Goal: Task Accomplishment & Management: Complete application form

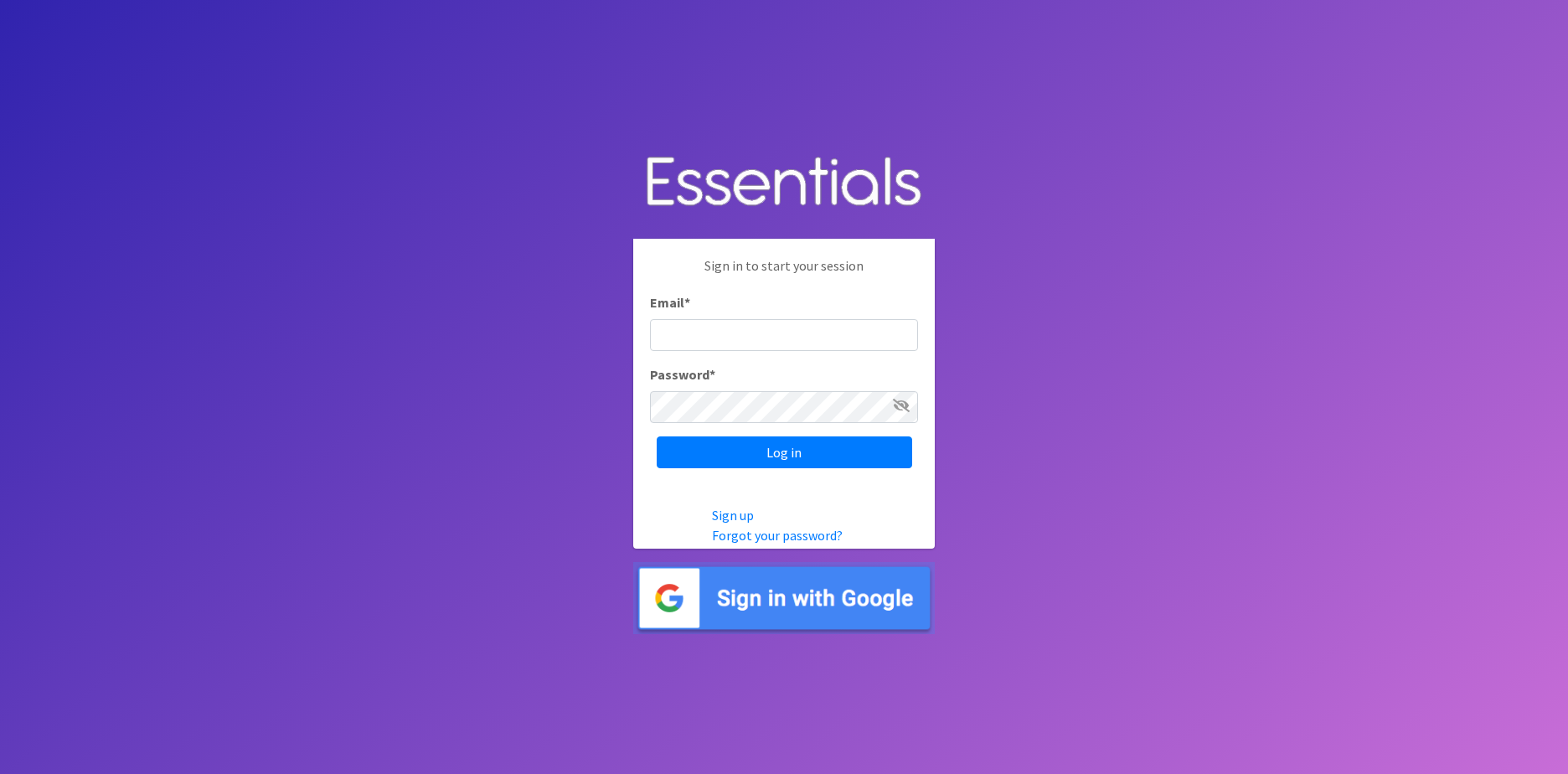
type input "[EMAIL_ADDRESS][DOMAIN_NAME]"
click at [715, 450] on input "Log in" at bounding box center [784, 452] width 255 height 32
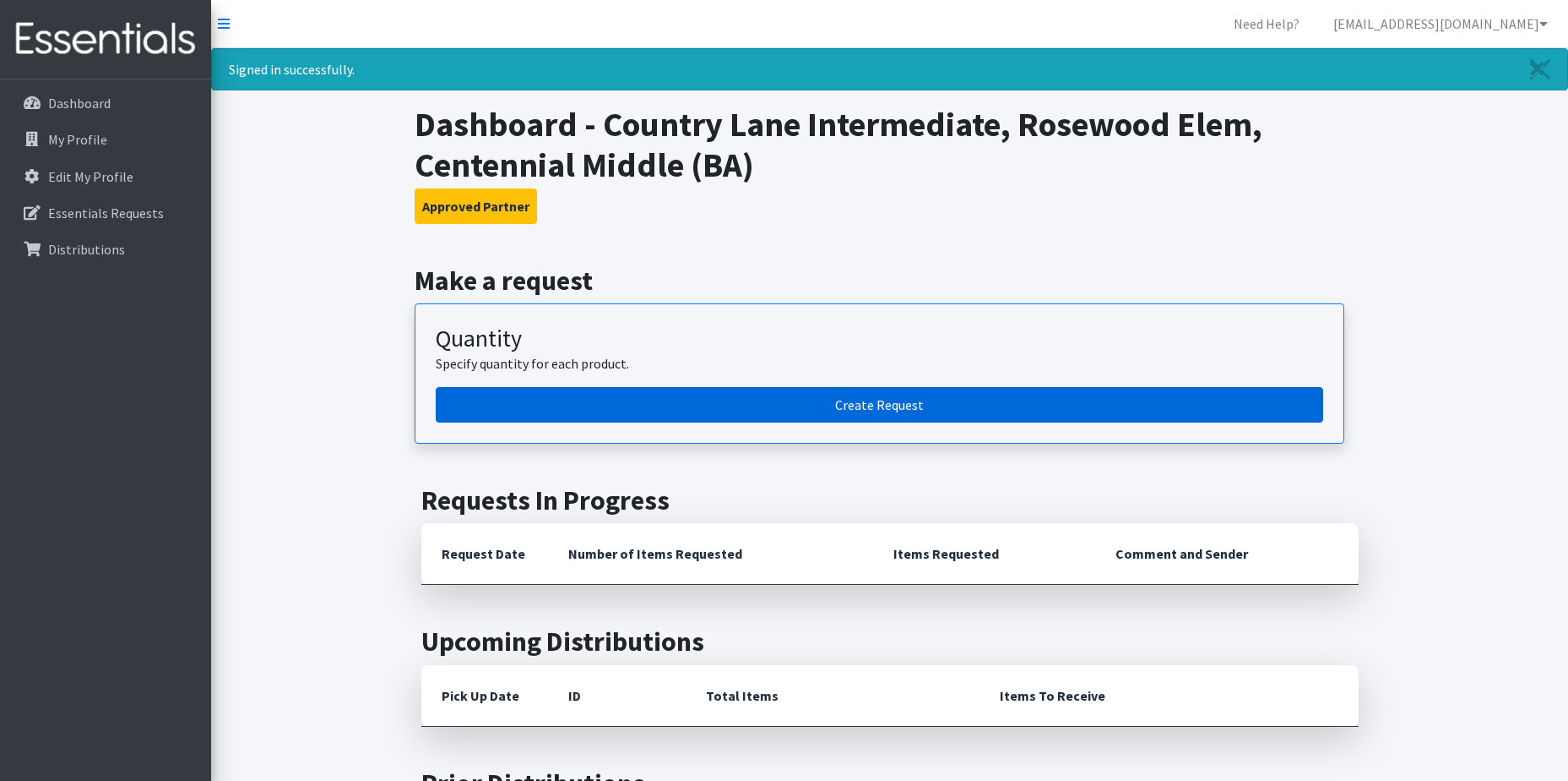
click at [843, 407] on link "Create Request" at bounding box center [879, 405] width 887 height 36
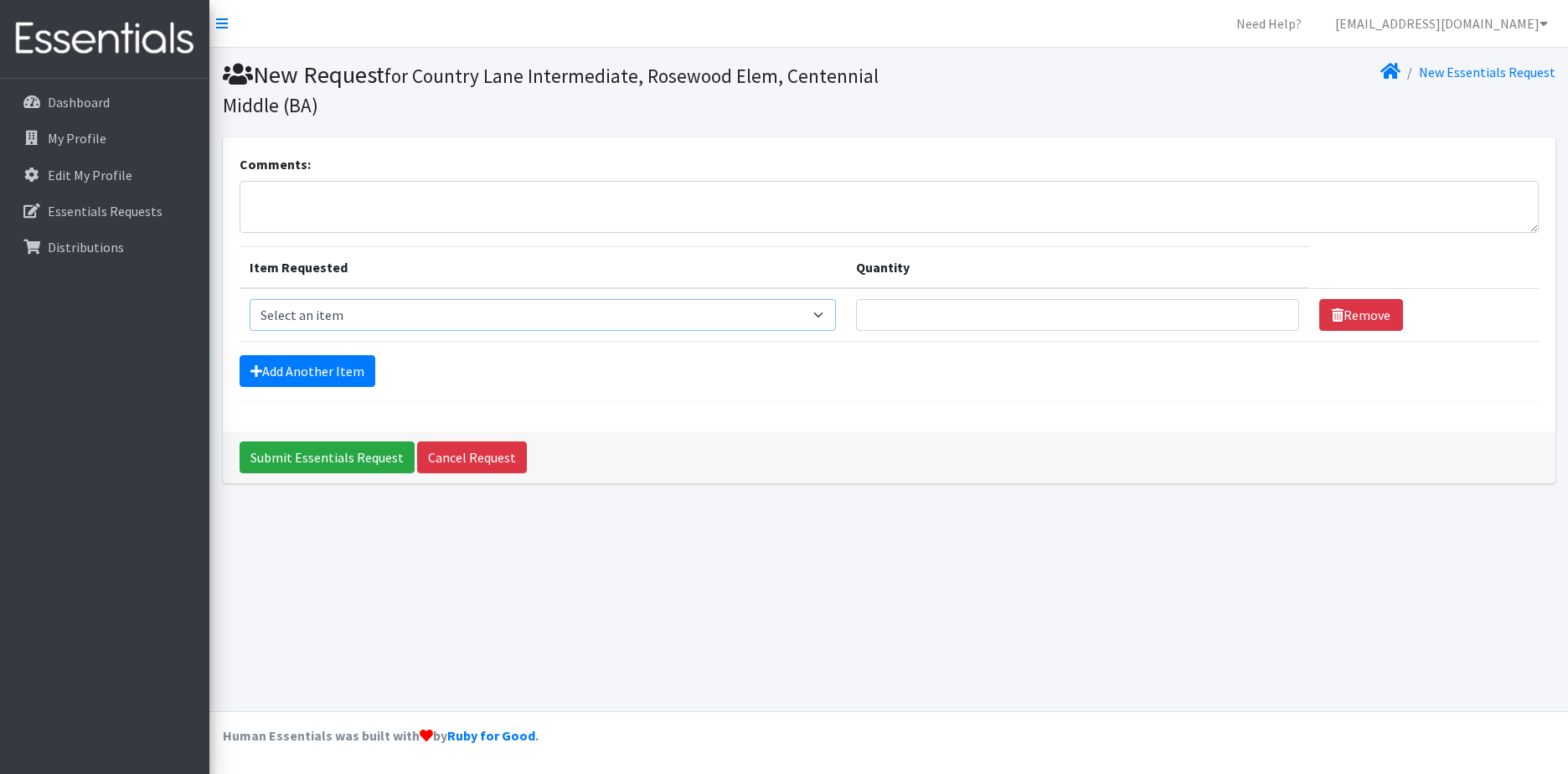
click at [821, 320] on select "Select an item Liners (Pack of 100) Makeup Bag (25) Pads 1 (Pack of 25) Pads 2 …" at bounding box center [543, 315] width 587 height 32
select select "13447"
click at [249, 299] on select "Select an item Liners (Pack of 100) Makeup Bag (25) Pads 1 (Pack of 25) Pads 2 …" at bounding box center [543, 315] width 587 height 32
click at [1272, 312] on input "1" at bounding box center [1078, 315] width 443 height 32
click at [1272, 312] on input "2" at bounding box center [1078, 315] width 443 height 32
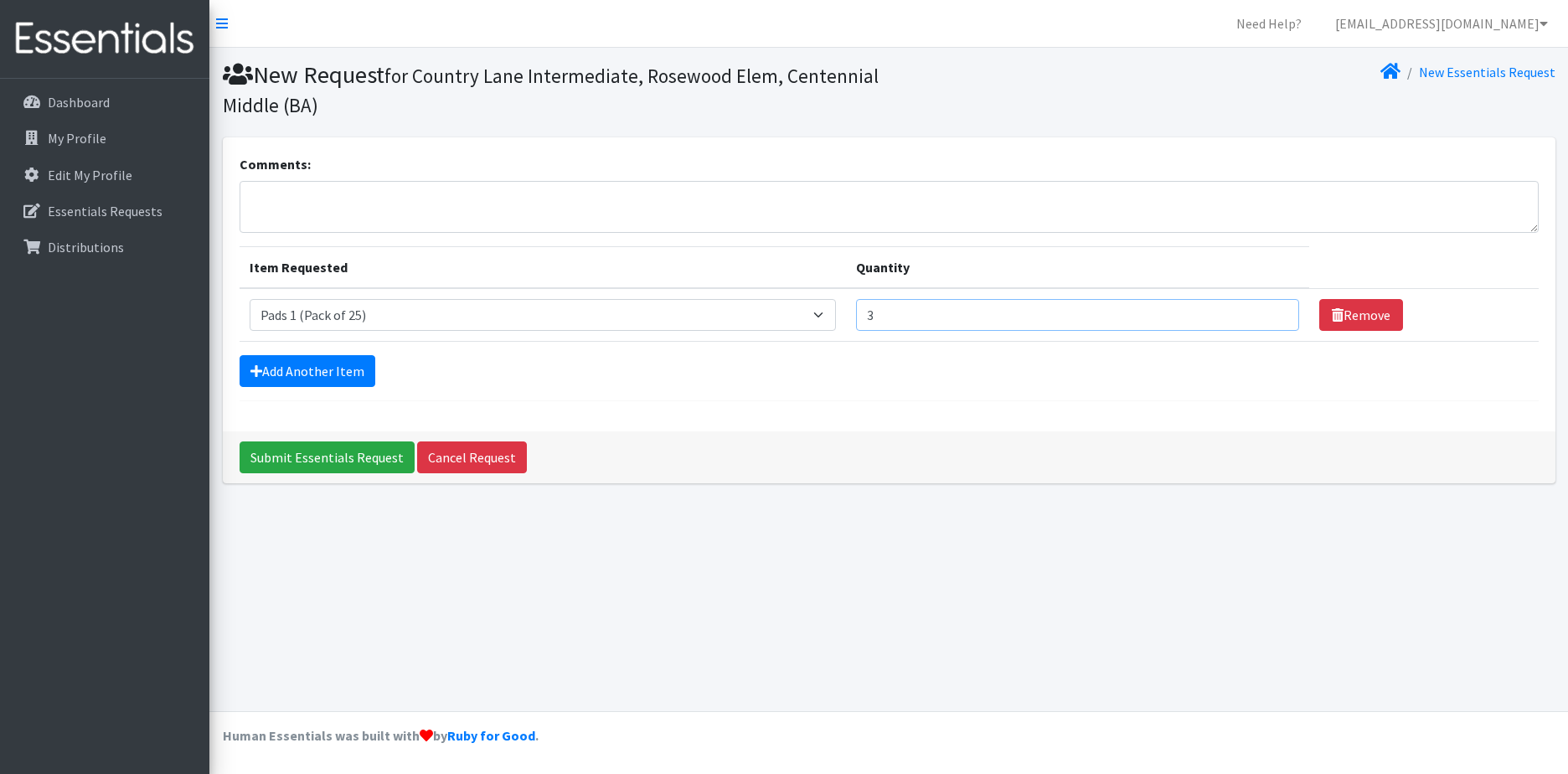
click at [1272, 312] on input "3" at bounding box center [1078, 315] width 443 height 32
type input "4"
click at [1272, 312] on input "4" at bounding box center [1078, 315] width 443 height 32
click at [355, 377] on link "Add Another Item" at bounding box center [307, 371] width 136 height 32
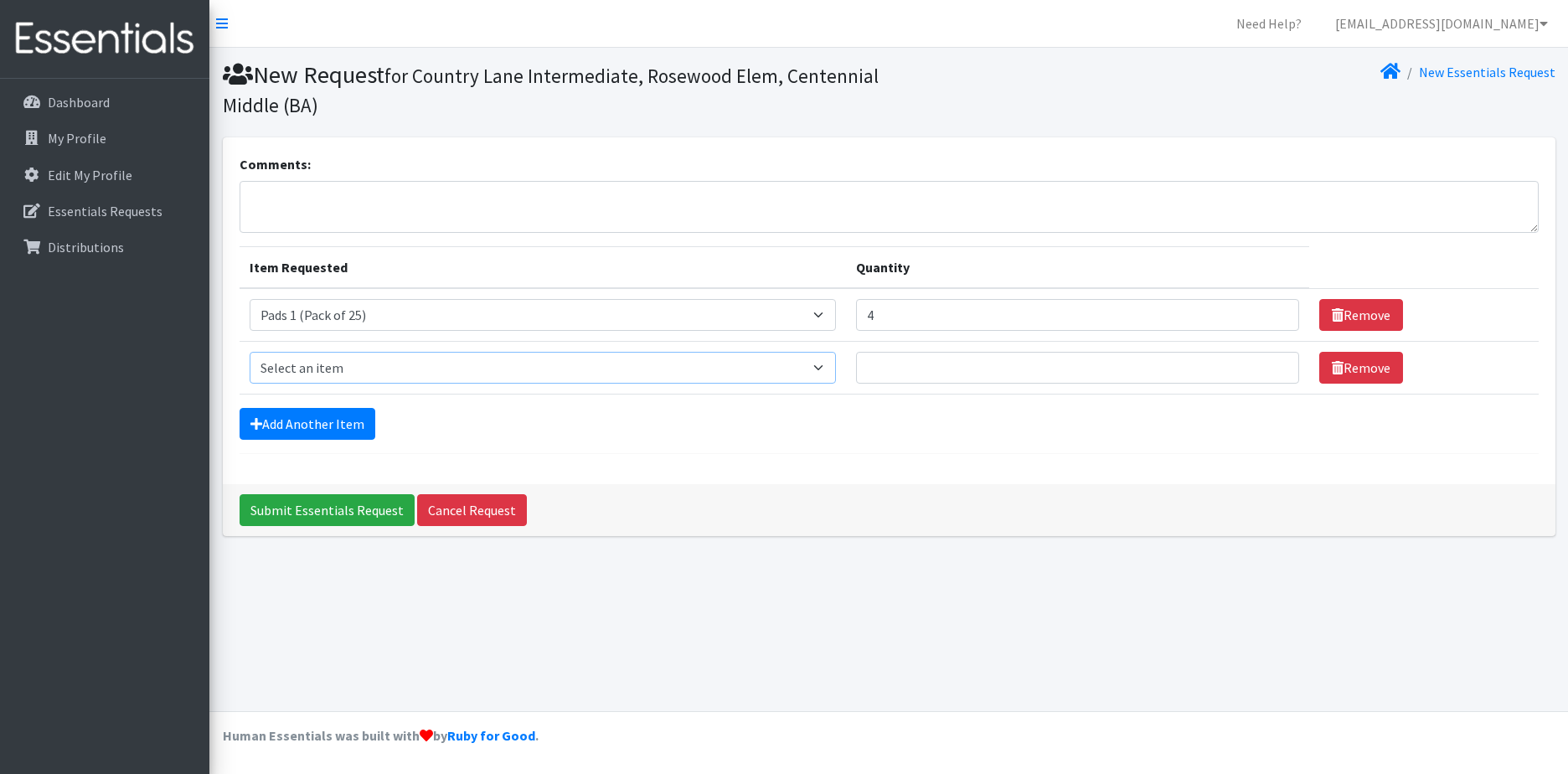
click at [822, 373] on select "Select an item Liners (Pack of 100) Makeup Bag (25) Pads 1 (Pack of 25) Pads 2 …" at bounding box center [543, 368] width 587 height 32
select select "13532"
click at [249, 352] on select "Select an item Liners (Pack of 100) Makeup Bag (25) Pads 1 (Pack of 25) Pads 2 …" at bounding box center [543, 368] width 587 height 32
click at [1270, 367] on input "1" at bounding box center [1078, 368] width 443 height 32
click at [1270, 367] on input "2" at bounding box center [1078, 368] width 443 height 32
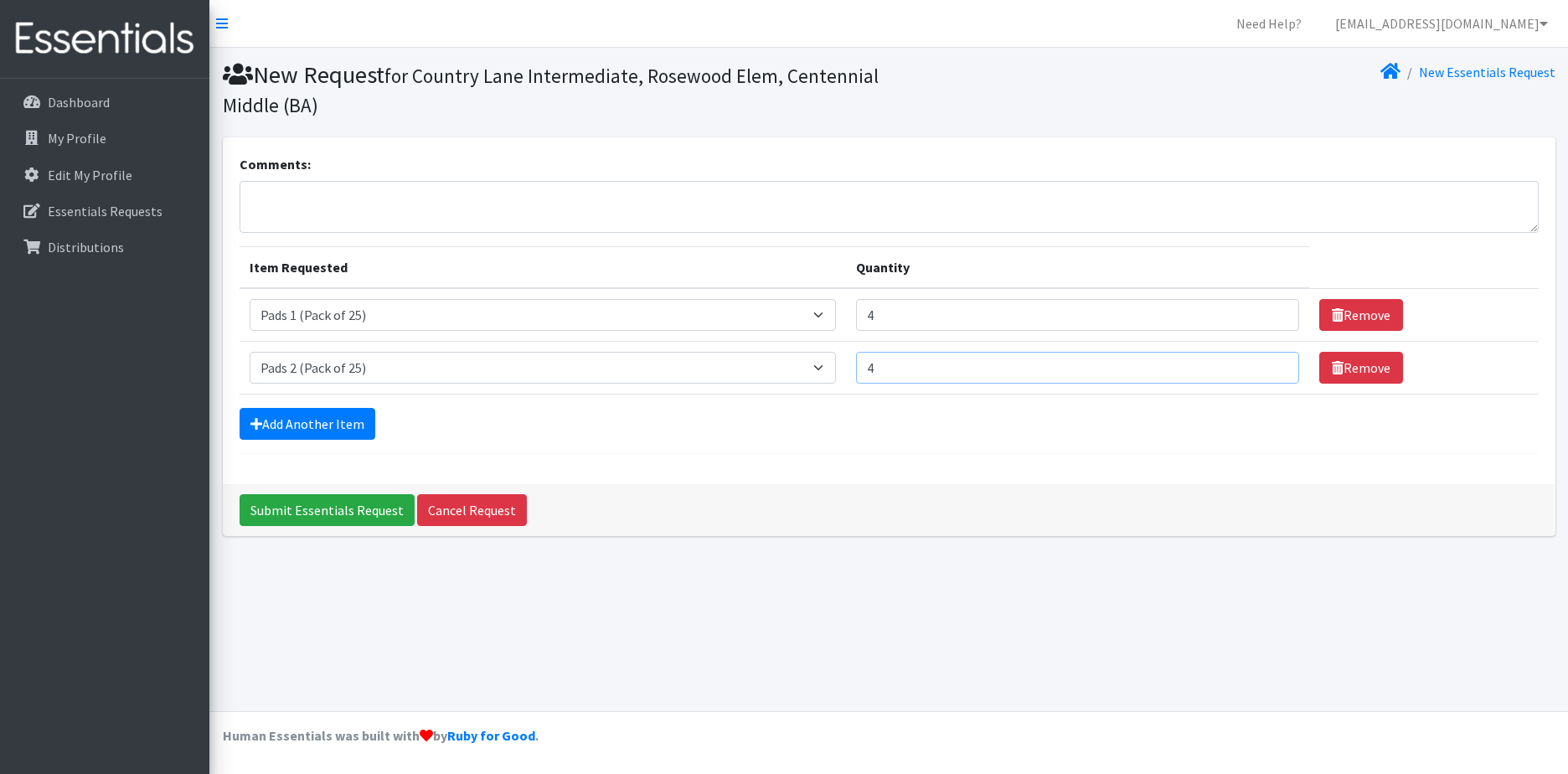
click at [1270, 367] on input "4" at bounding box center [1078, 368] width 443 height 32
type input "5"
click at [1270, 367] on input "5" at bounding box center [1078, 368] width 443 height 32
click at [324, 426] on link "Add Another Item" at bounding box center [307, 424] width 136 height 32
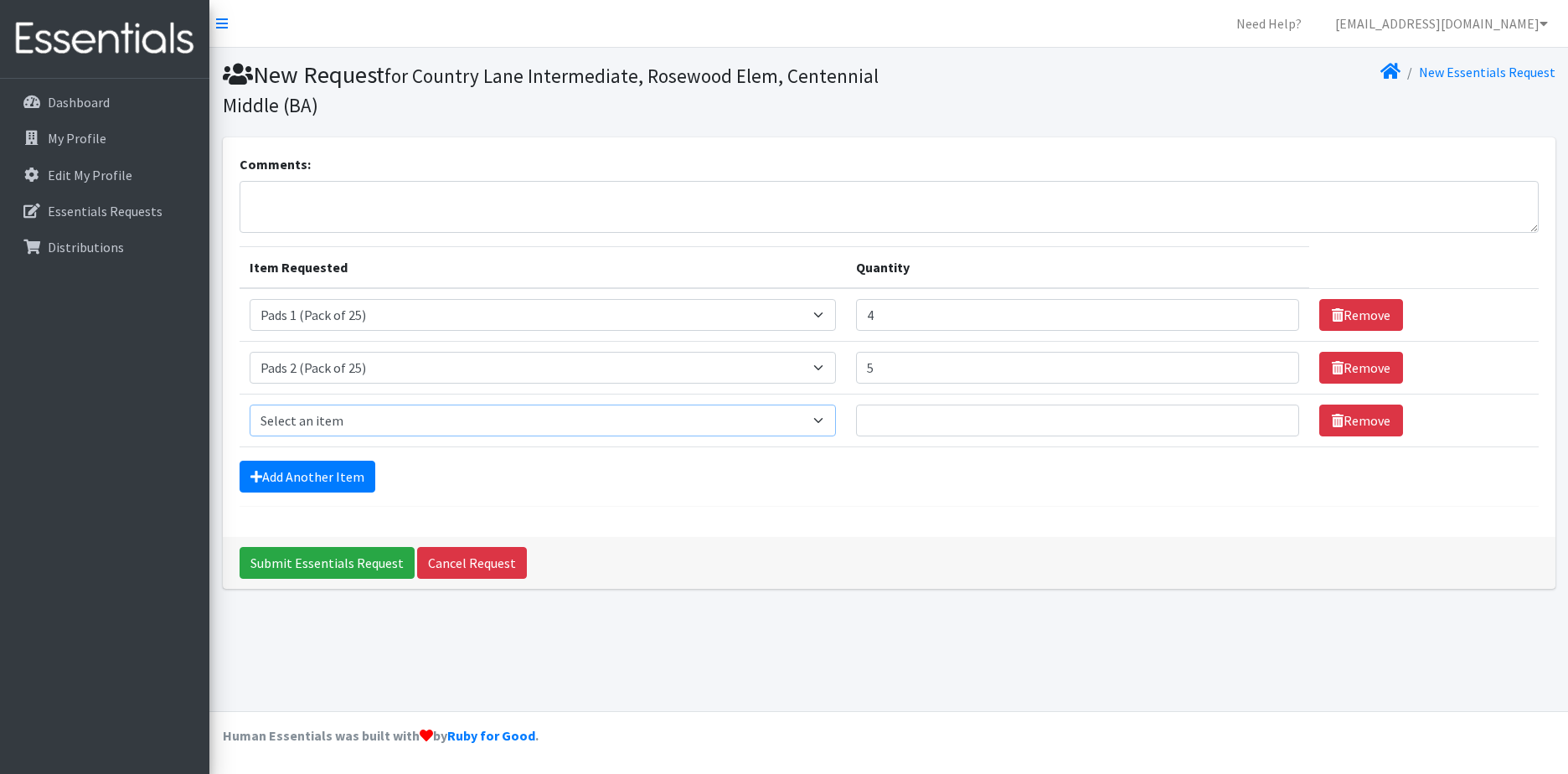
click at [826, 422] on select "Select an item Liners (Pack of 100) Makeup Bag (25) Pads 1 (Pack of 25) Pads 2 …" at bounding box center [543, 421] width 587 height 32
select select "13533"
click at [249, 405] on select "Select an item Liners (Pack of 100) Makeup Bag (25) Pads 1 (Pack of 25) Pads 2 …" at bounding box center [543, 421] width 587 height 32
click at [1272, 416] on input "1" at bounding box center [1078, 421] width 443 height 32
type input "2"
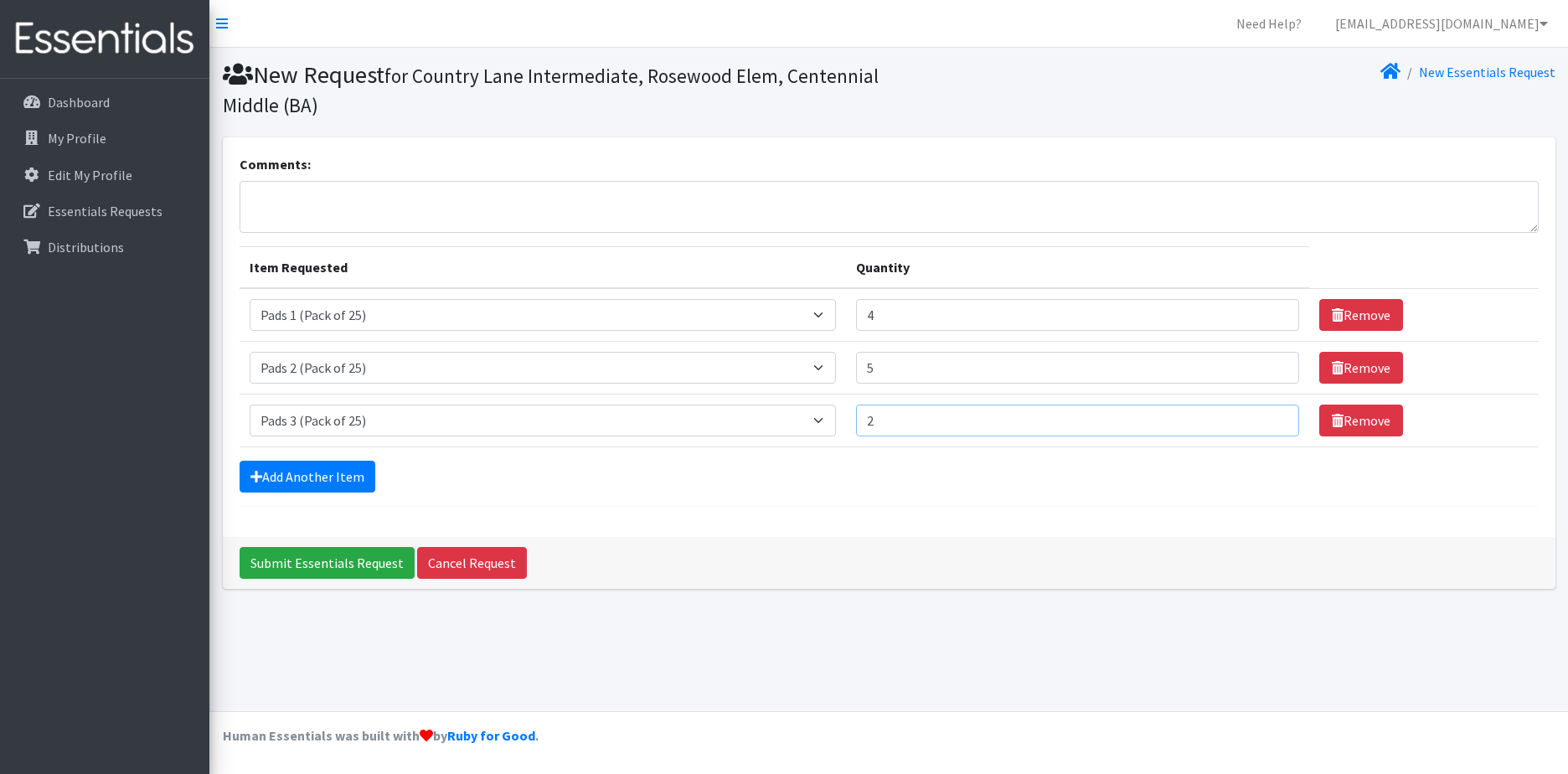
click at [1272, 416] on input "2" at bounding box center [1078, 421] width 443 height 32
type input "5"
click at [1271, 311] on input "5" at bounding box center [1078, 315] width 443 height 32
type input "6"
click at [1272, 361] on input "6" at bounding box center [1078, 368] width 443 height 32
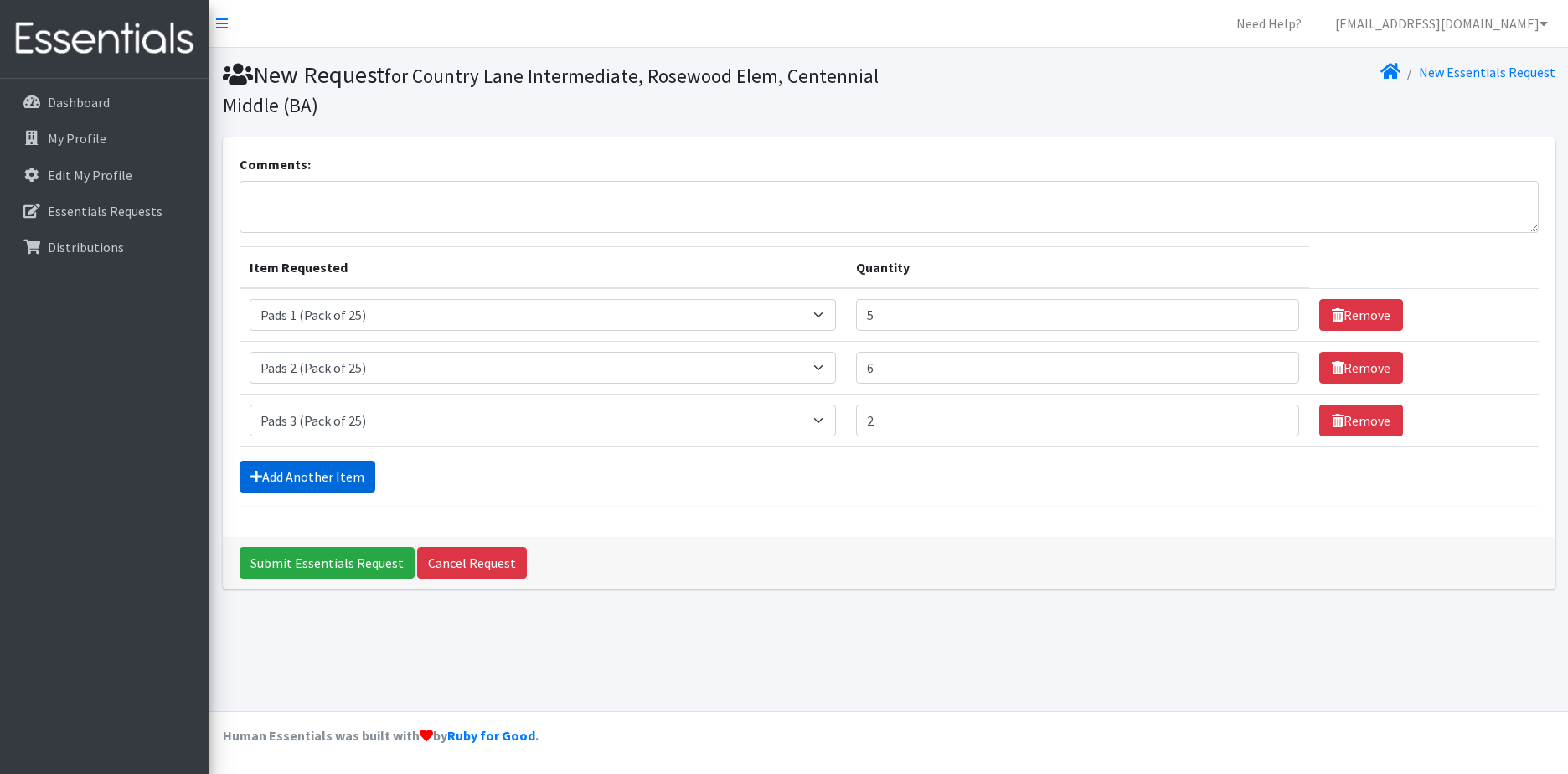
click at [340, 491] on link "Add Another Item" at bounding box center [307, 477] width 136 height 32
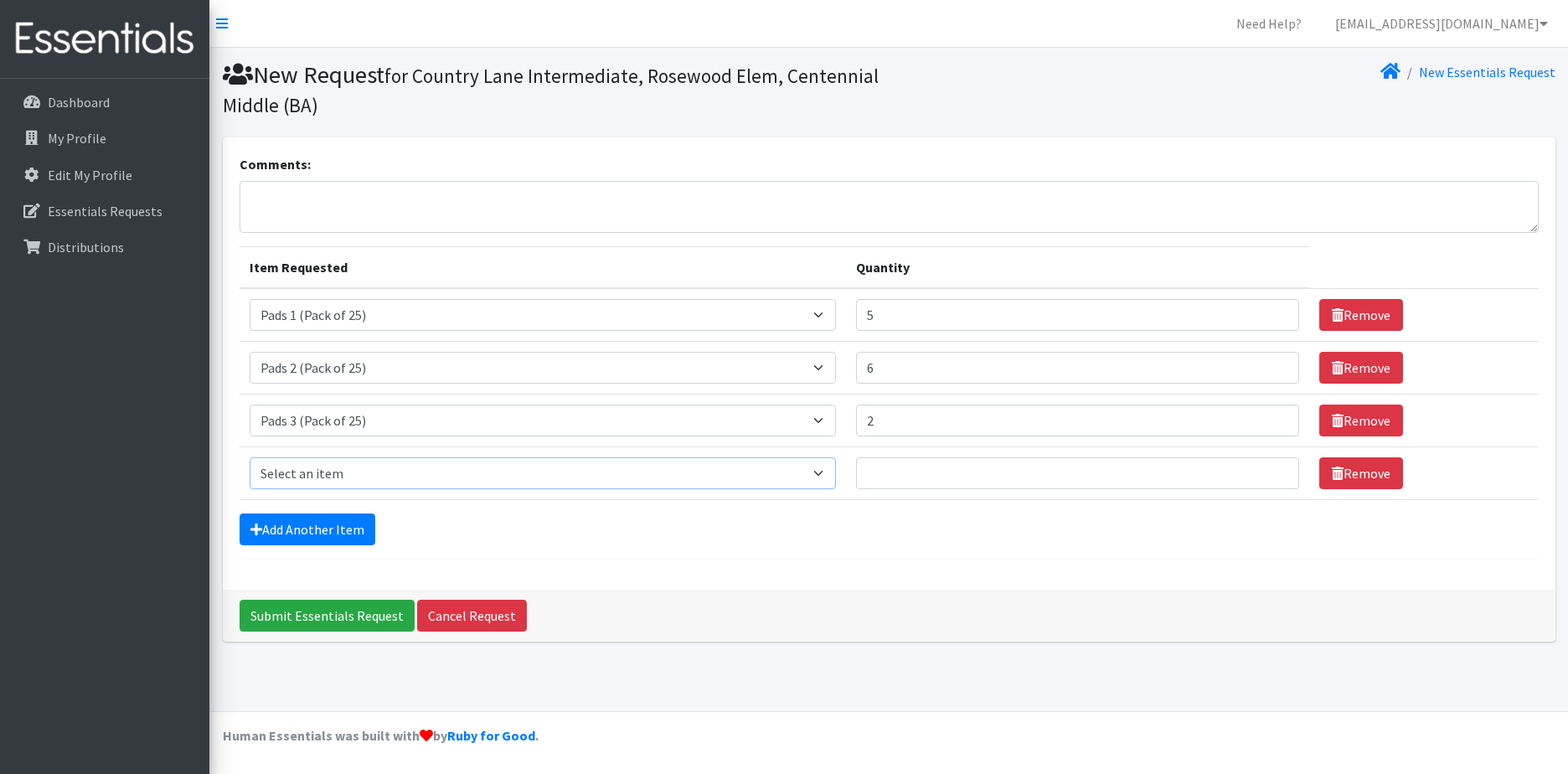
click at [812, 466] on select "Select an item Liners (Pack of 100) Makeup Bag (25) Pads 1 (Pack of 25) Pads 2 …" at bounding box center [543, 473] width 587 height 32
select select "14155"
click at [249, 457] on select "Select an item Liners (Pack of 100) Makeup Bag (25) Pads 1 (Pack of 25) Pads 2 …" at bounding box center [543, 473] width 587 height 32
type input "1"
click at [1270, 465] on input "1" at bounding box center [1078, 473] width 443 height 32
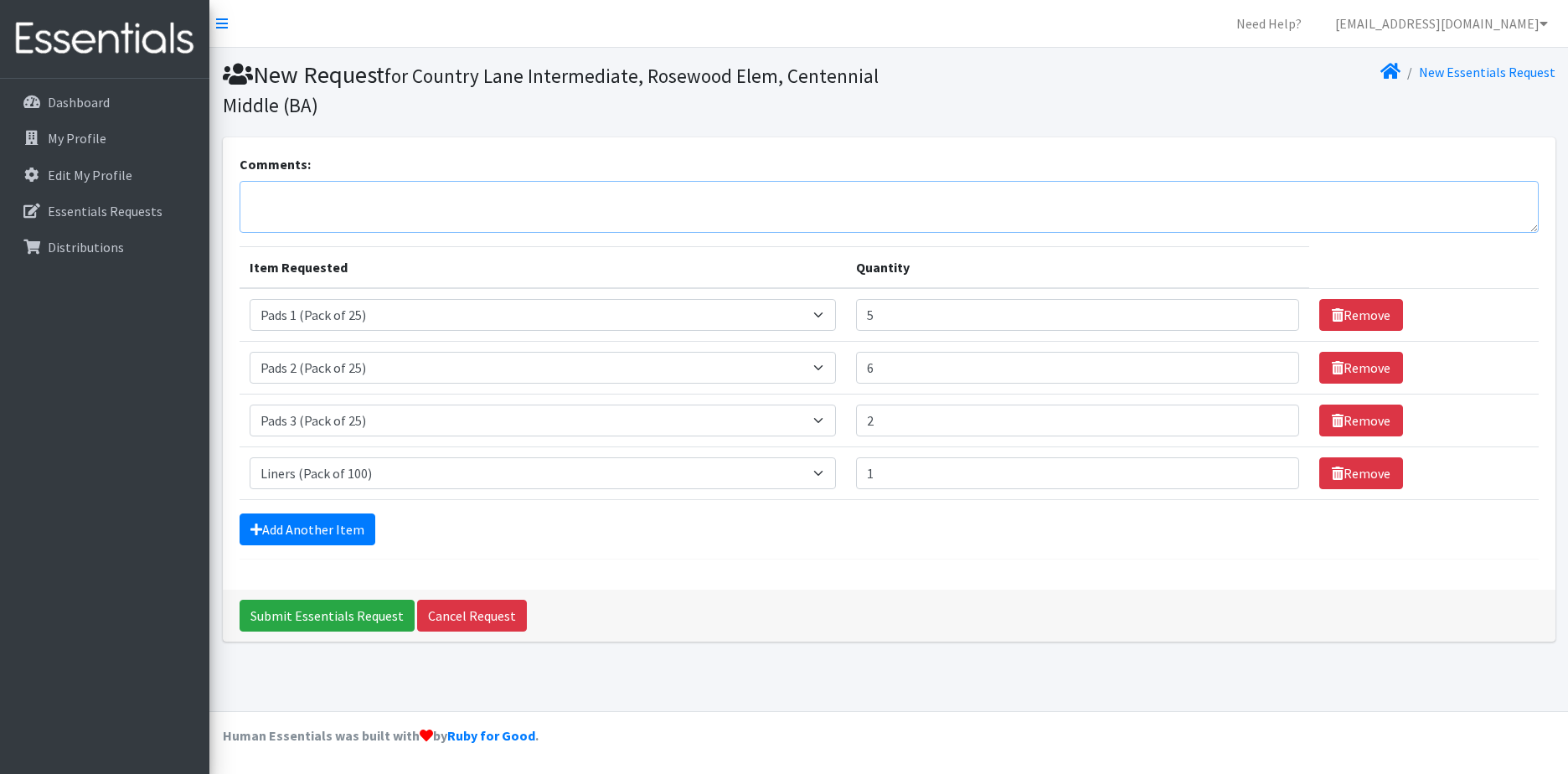
click at [358, 190] on textarea "Comments:" at bounding box center [888, 206] width 1299 height 52
type textarea "I"
click at [336, 610] on input "Submit Essentials Request" at bounding box center [326, 615] width 175 height 32
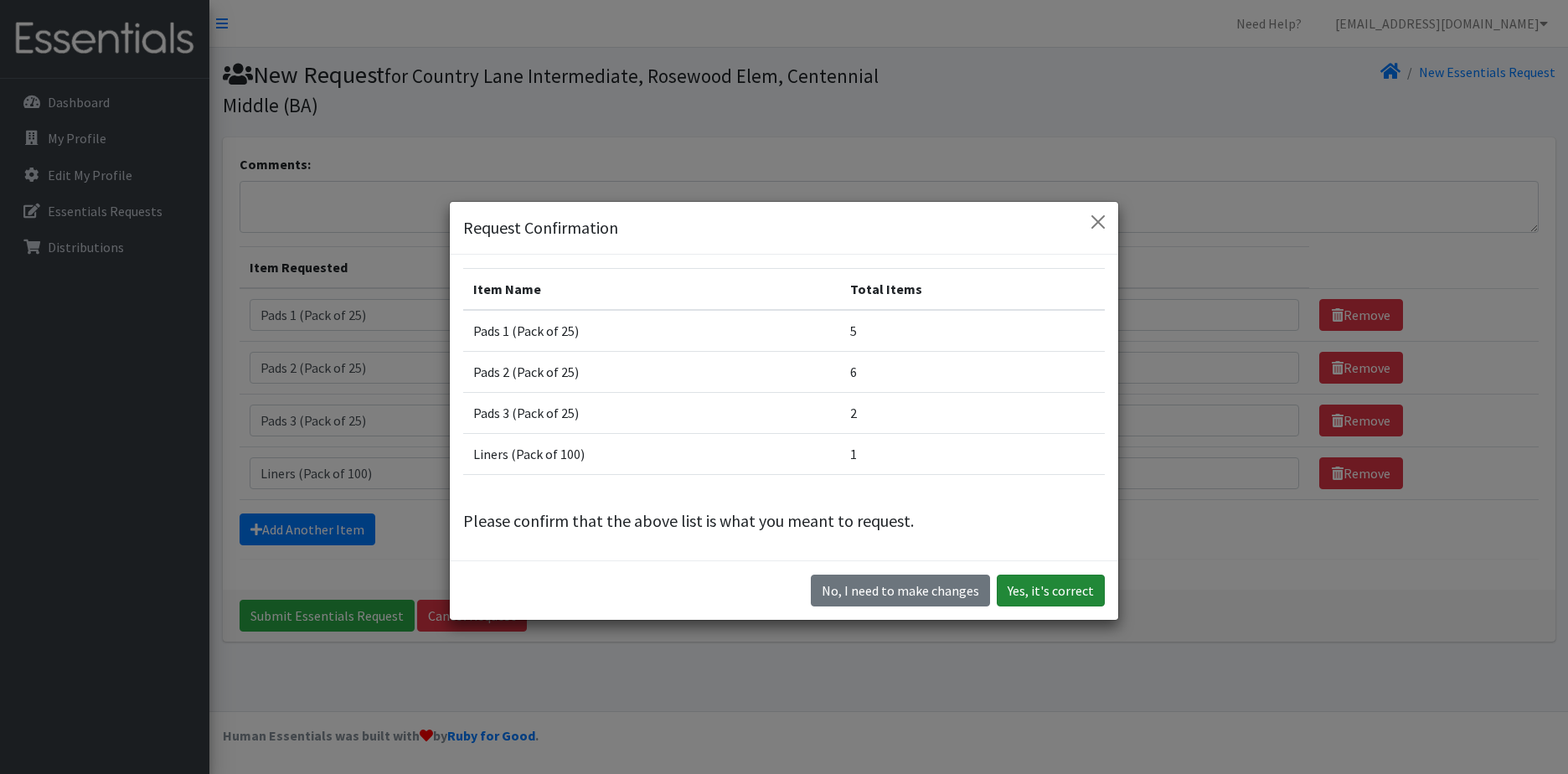
click at [1082, 595] on button "Yes, it's correct" at bounding box center [1051, 591] width 108 height 32
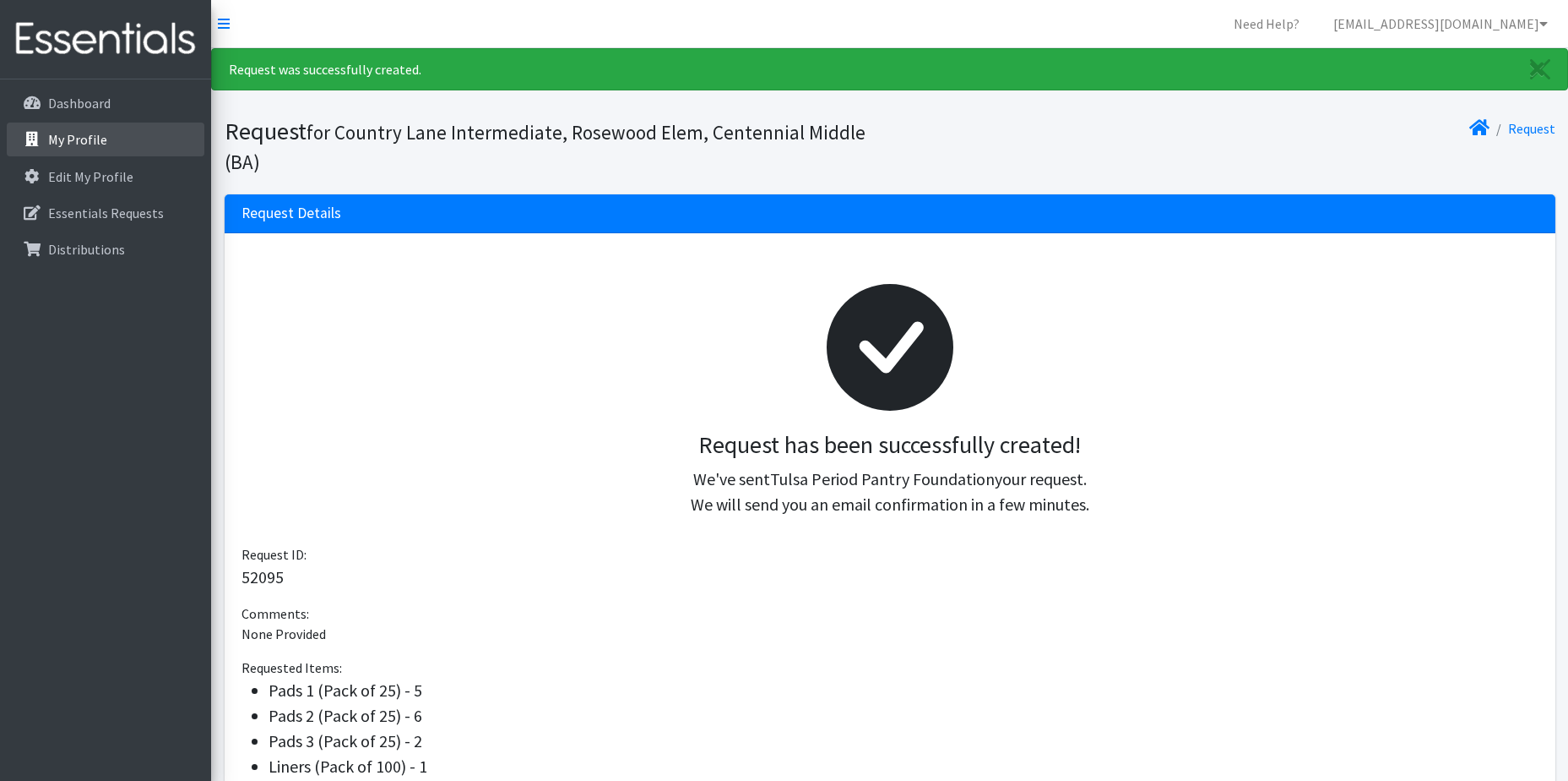
click at [104, 133] on link "My Profile" at bounding box center [106, 140] width 198 height 34
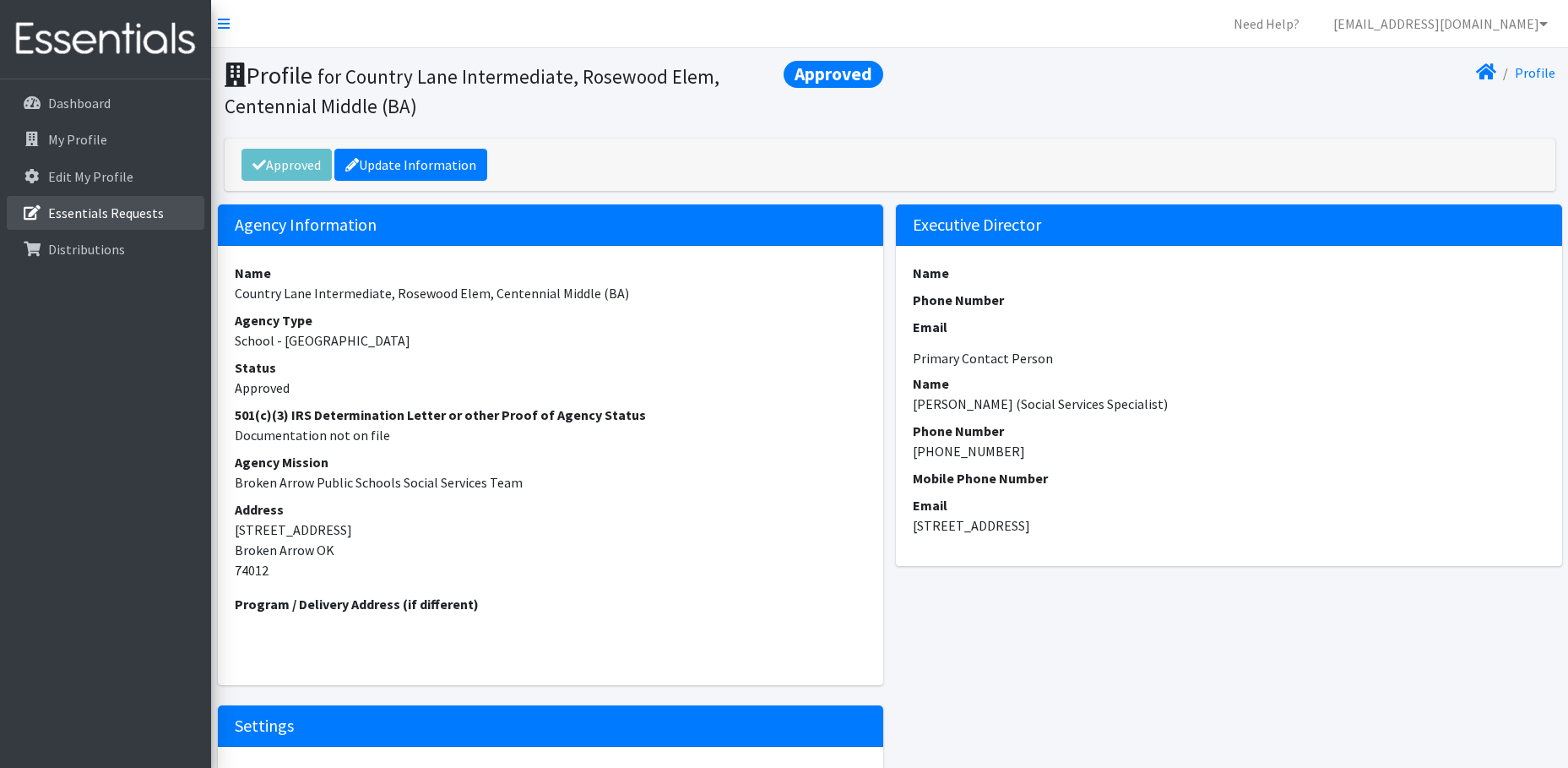
click at [101, 215] on p "Essentials Requests" at bounding box center [106, 213] width 116 height 17
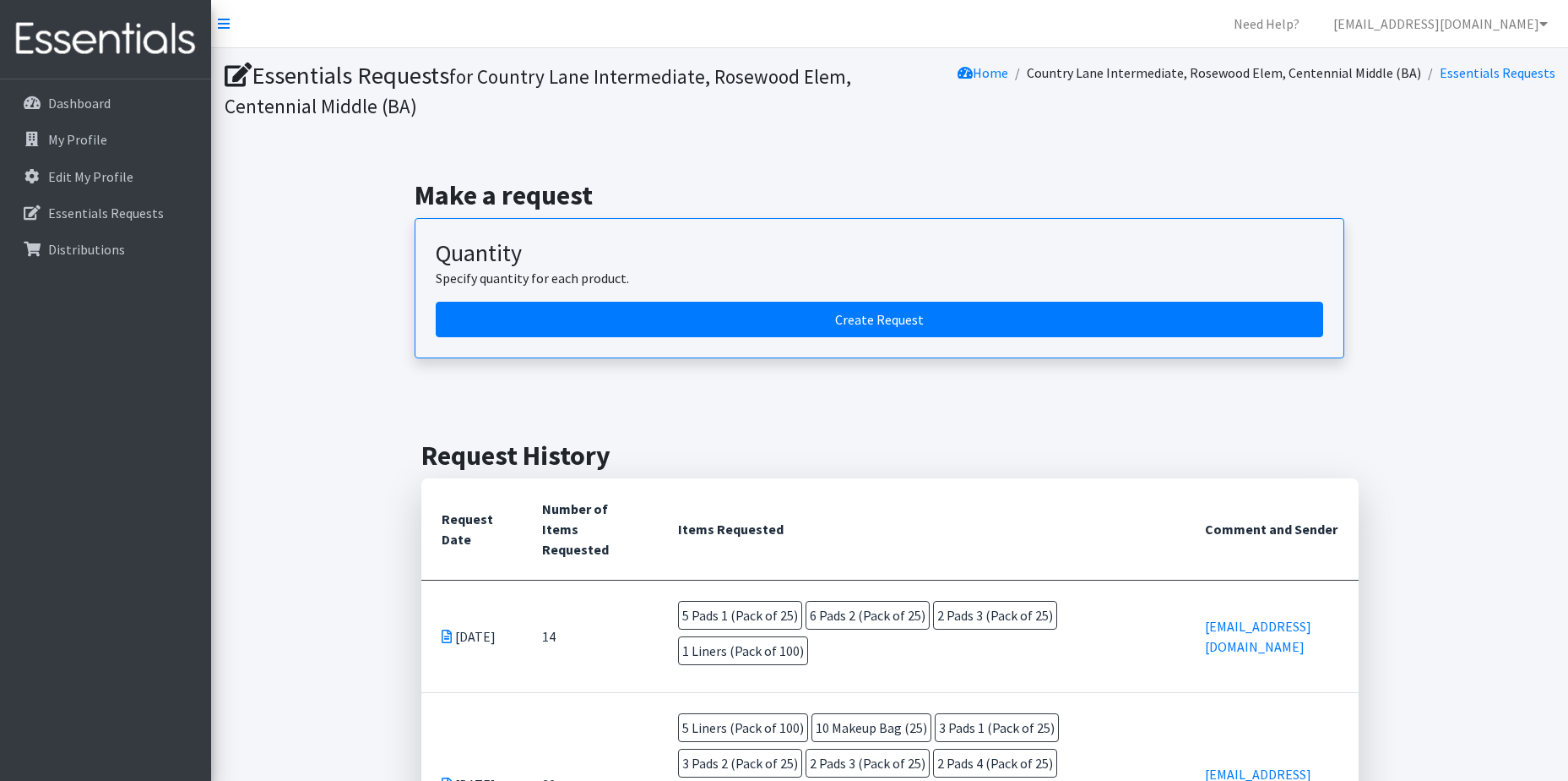
scroll to position [131, 0]
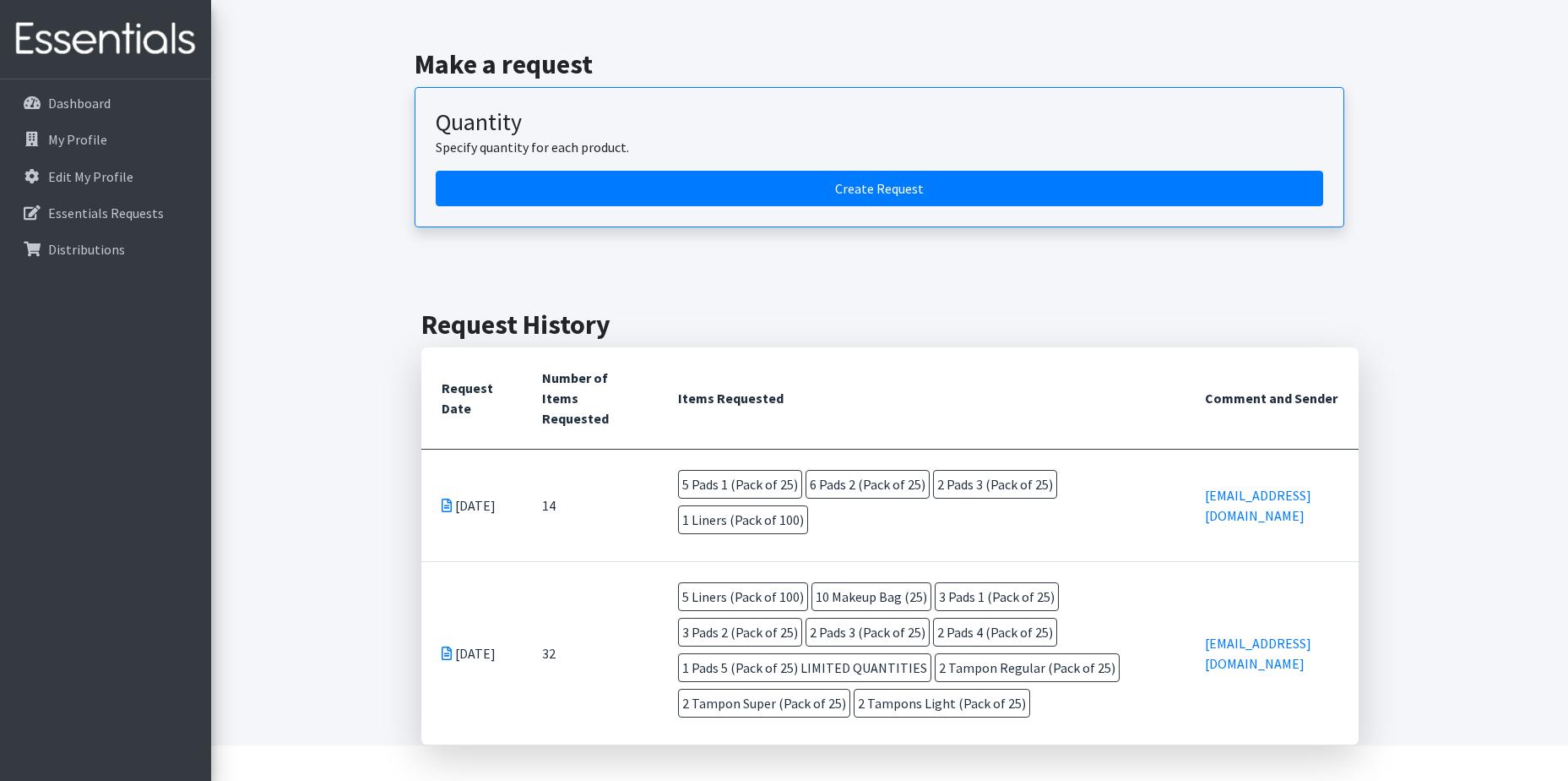
click at [236, 343] on div "Essentials Requests for Country Lane Intermediate, Rosewood Elem, Centennial Mi…" at bounding box center [890, 331] width 1357 height 828
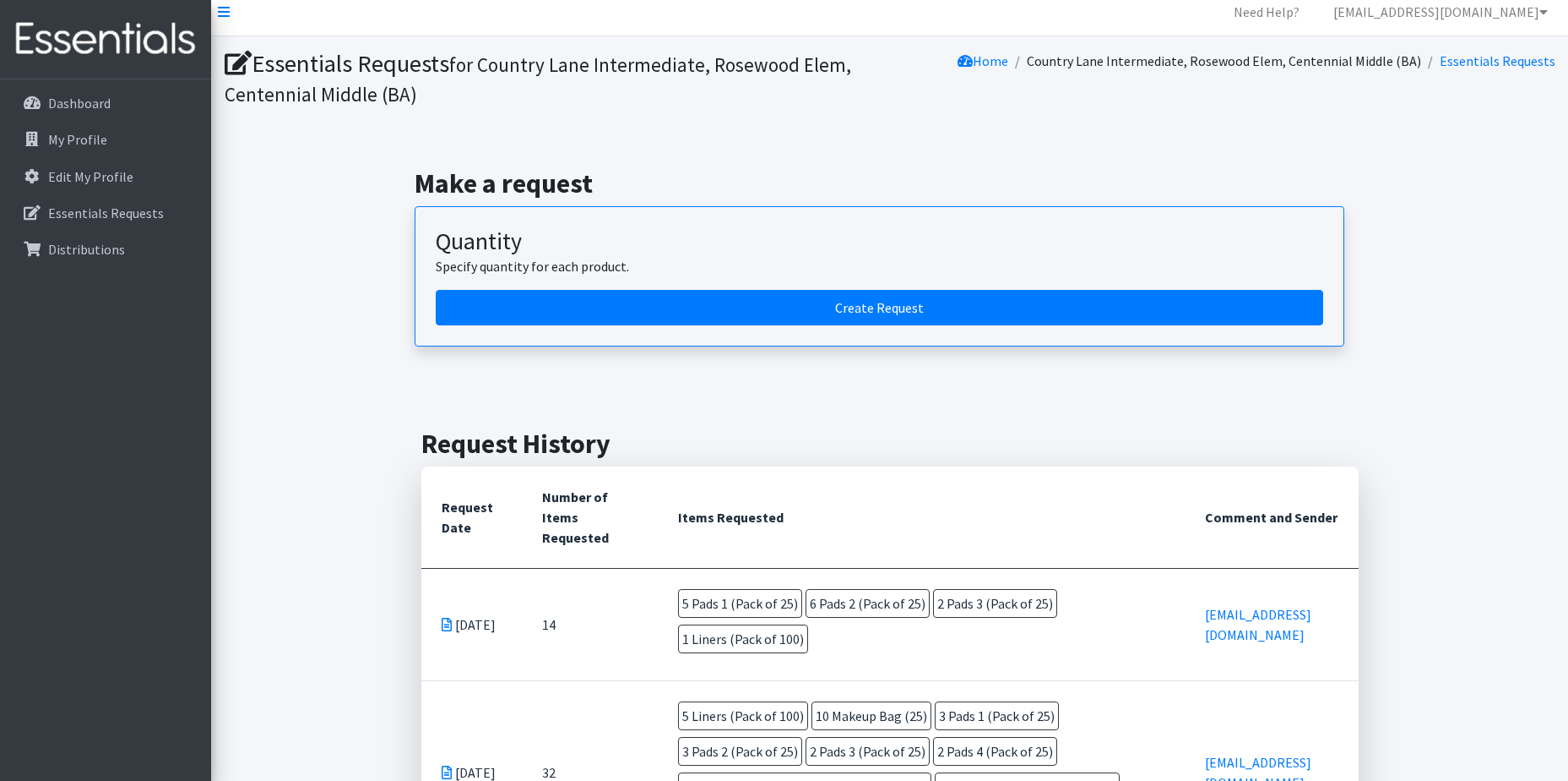
scroll to position [0, 0]
